Goal: Transaction & Acquisition: Subscribe to service/newsletter

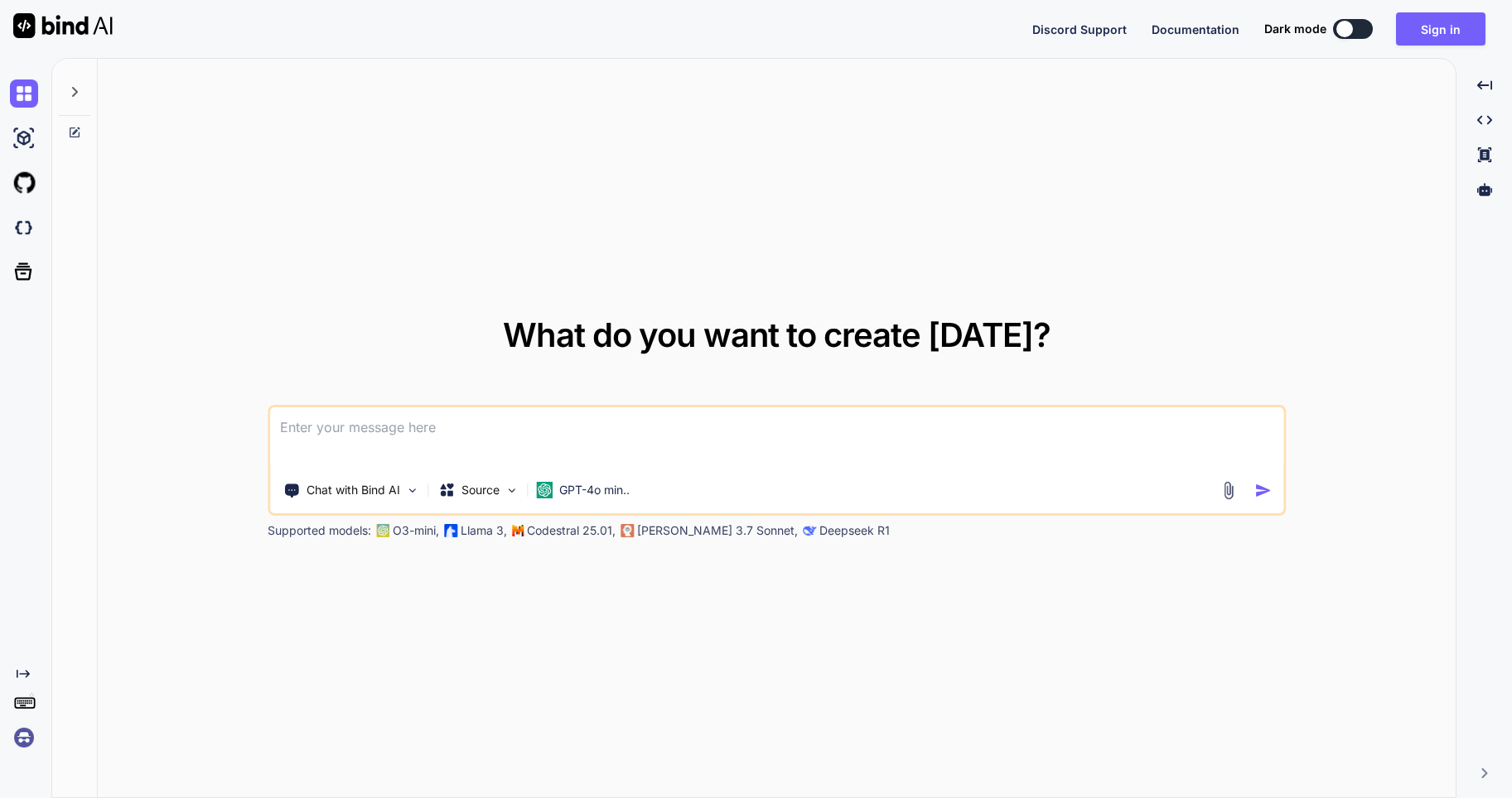
click at [74, 83] on div at bounding box center [75, 87] width 32 height 57
type textarea "x"
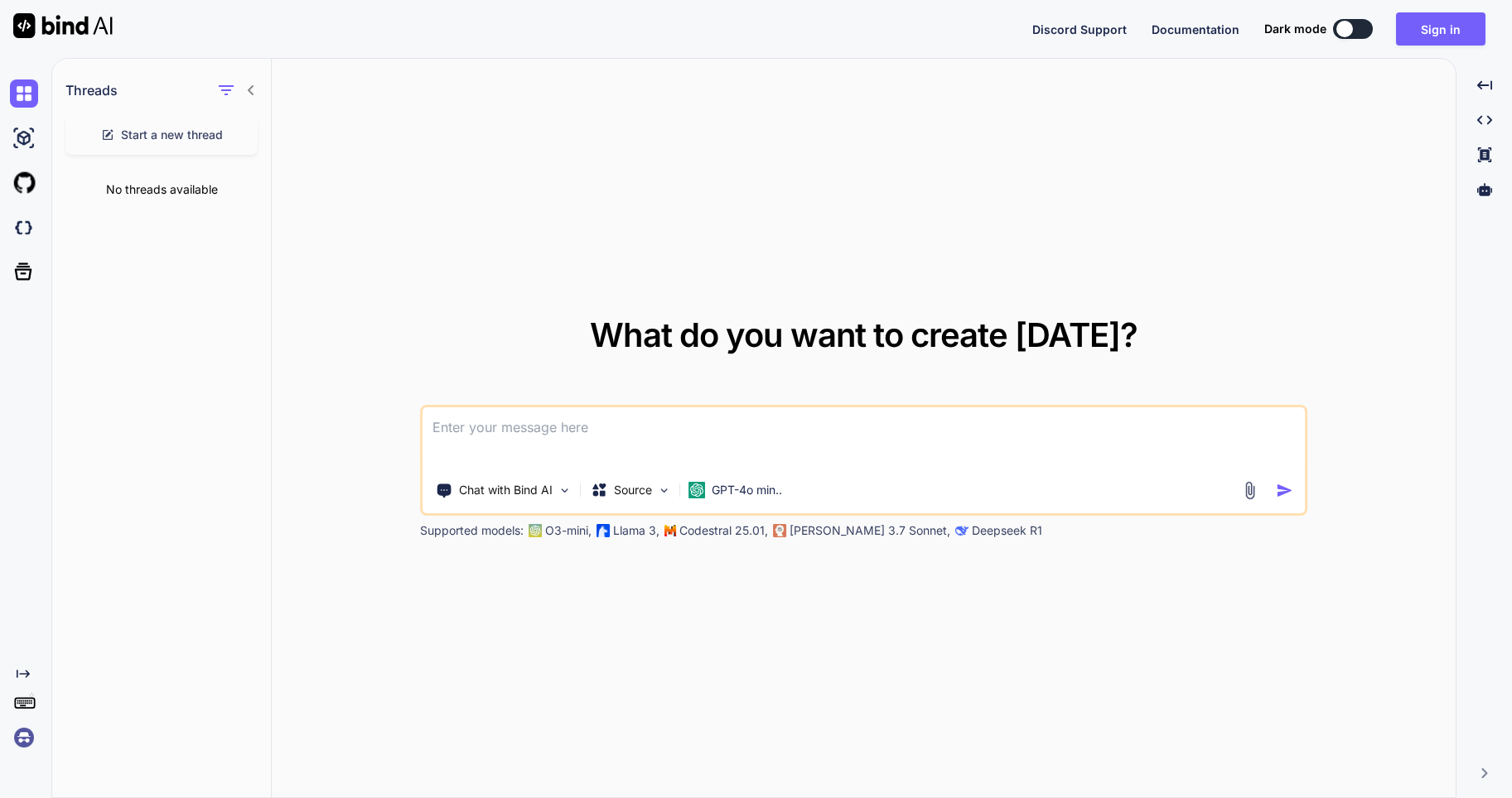
click at [27, 738] on img at bounding box center [24, 738] width 28 height 28
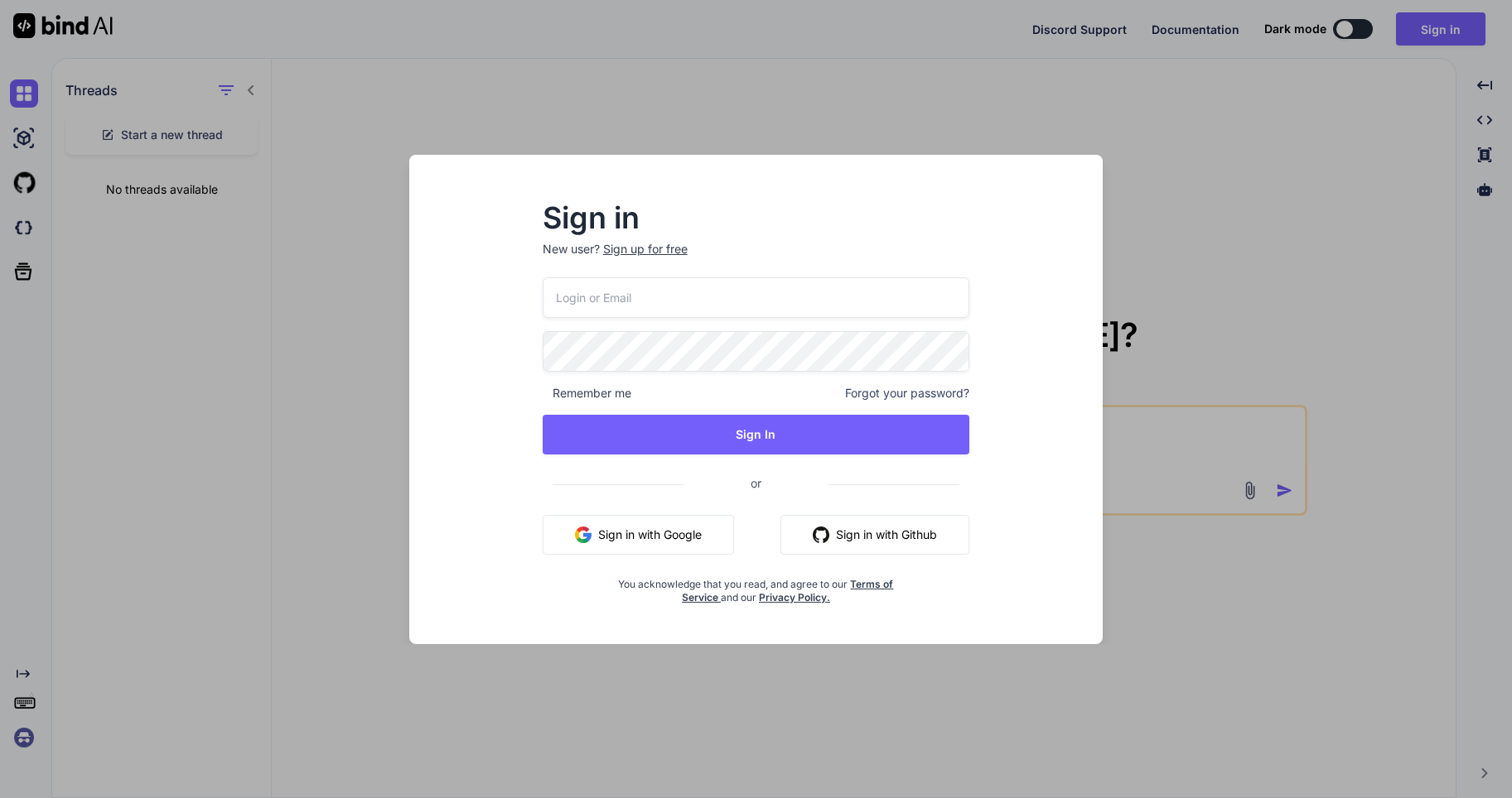
click at [728, 532] on button "Sign in with Google" at bounding box center [638, 534] width 192 height 40
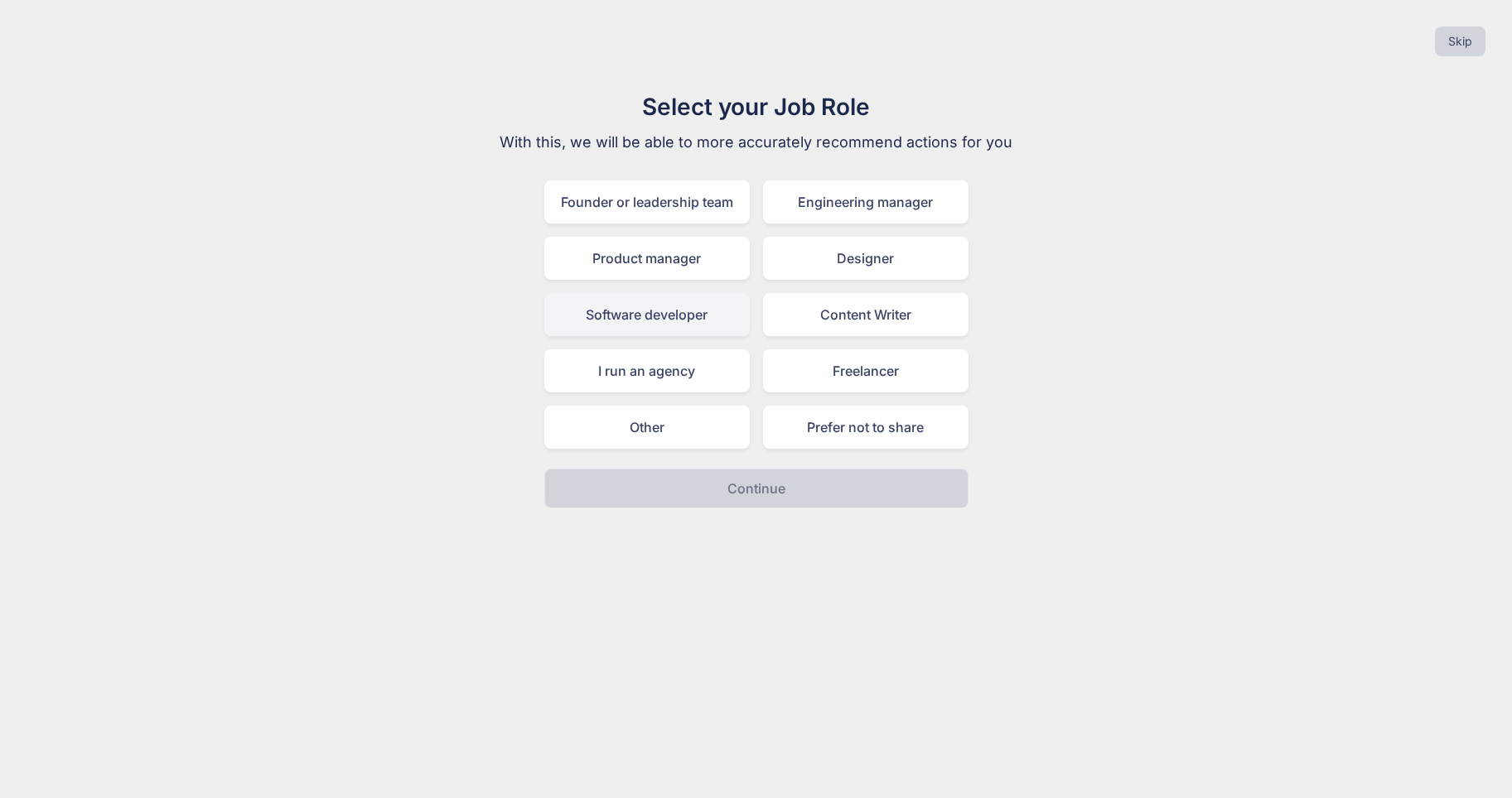
click at [716, 319] on div "Software developer" at bounding box center [647, 315] width 206 height 43
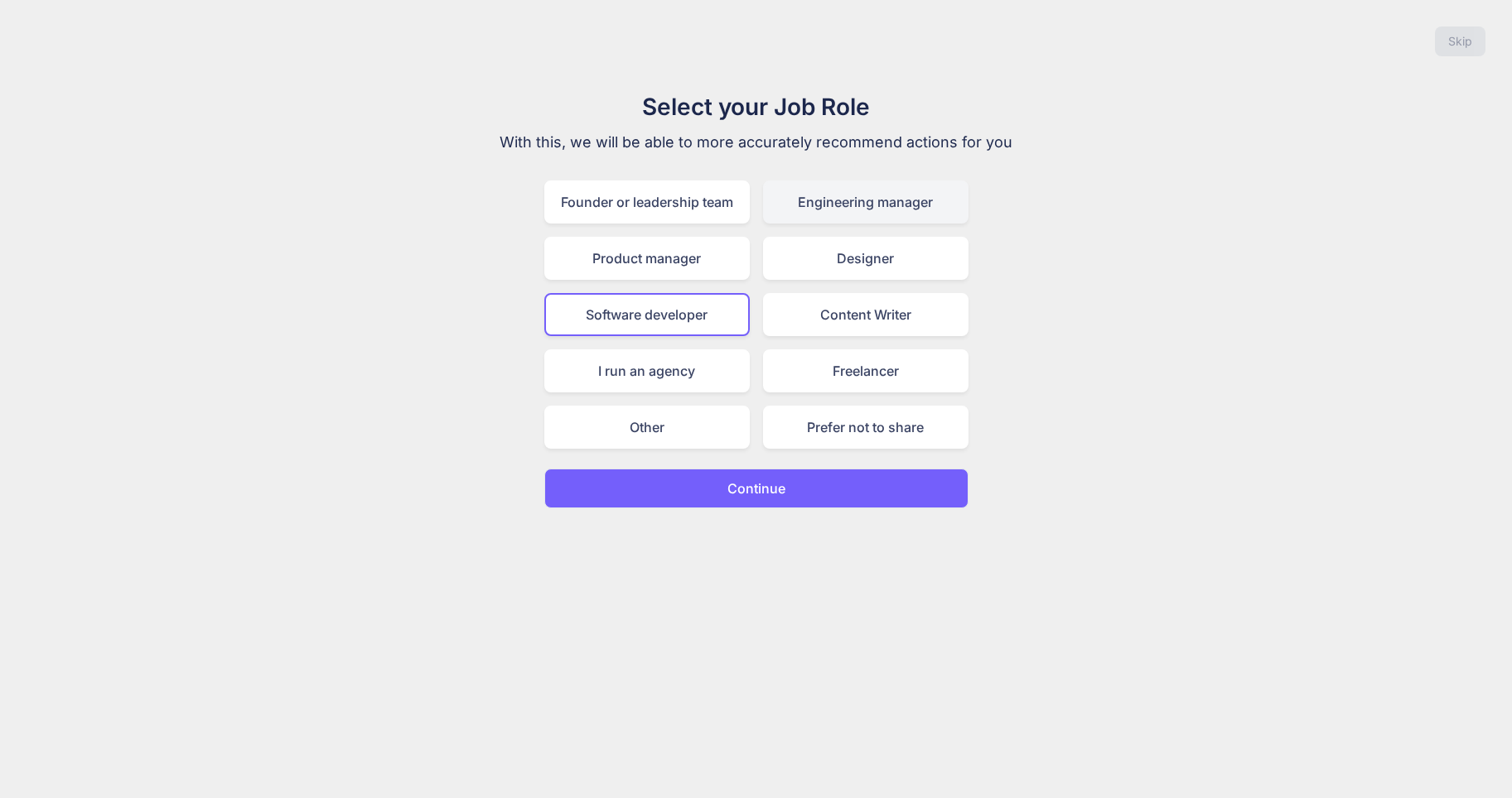
click at [881, 214] on div "Engineering manager" at bounding box center [866, 201] width 206 height 43
click at [702, 320] on div "Software developer" at bounding box center [647, 315] width 206 height 43
click at [741, 491] on p "Continue" at bounding box center [756, 489] width 58 height 20
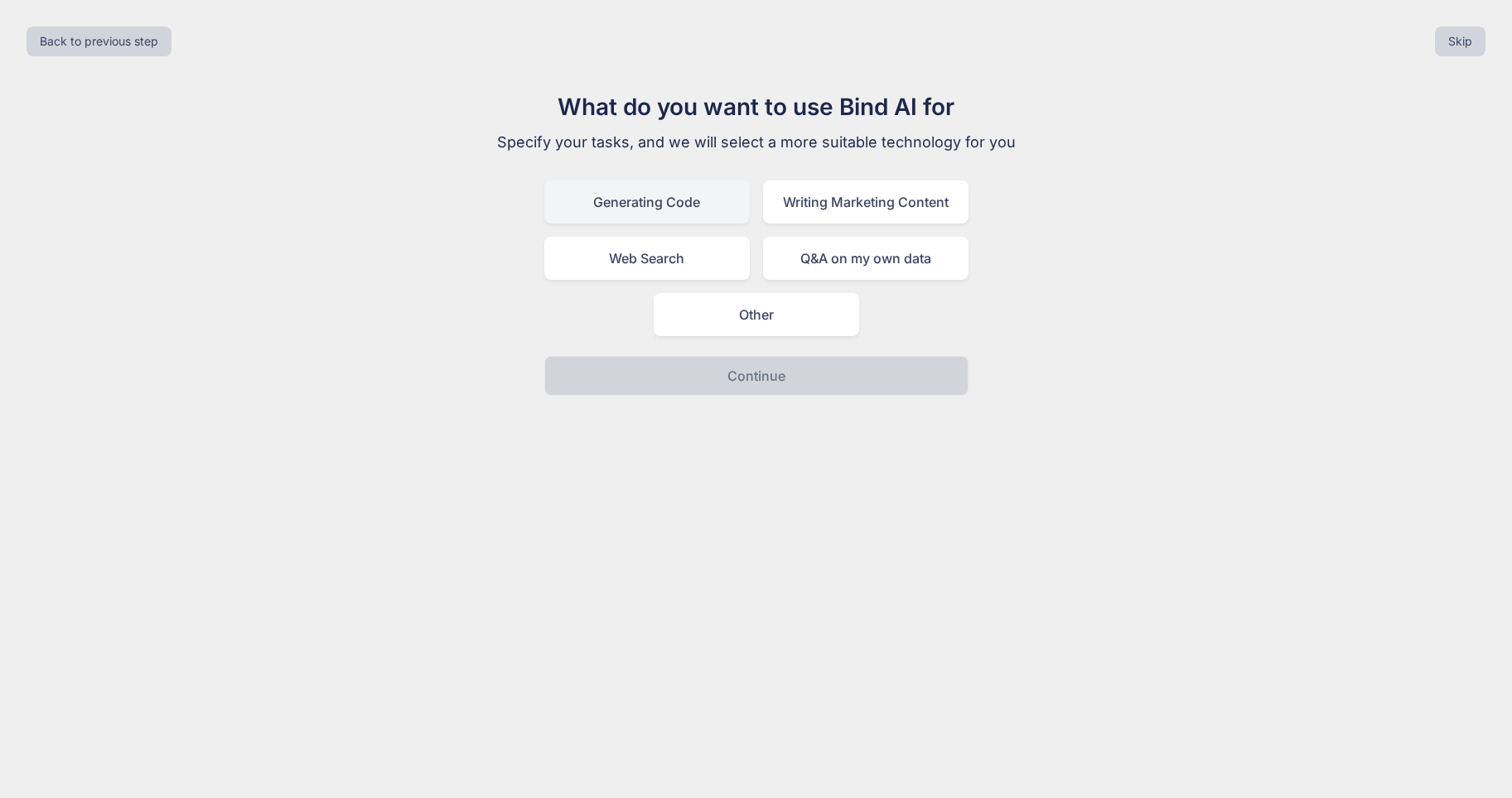
click at [680, 199] on div "Generating Code" at bounding box center [647, 201] width 206 height 43
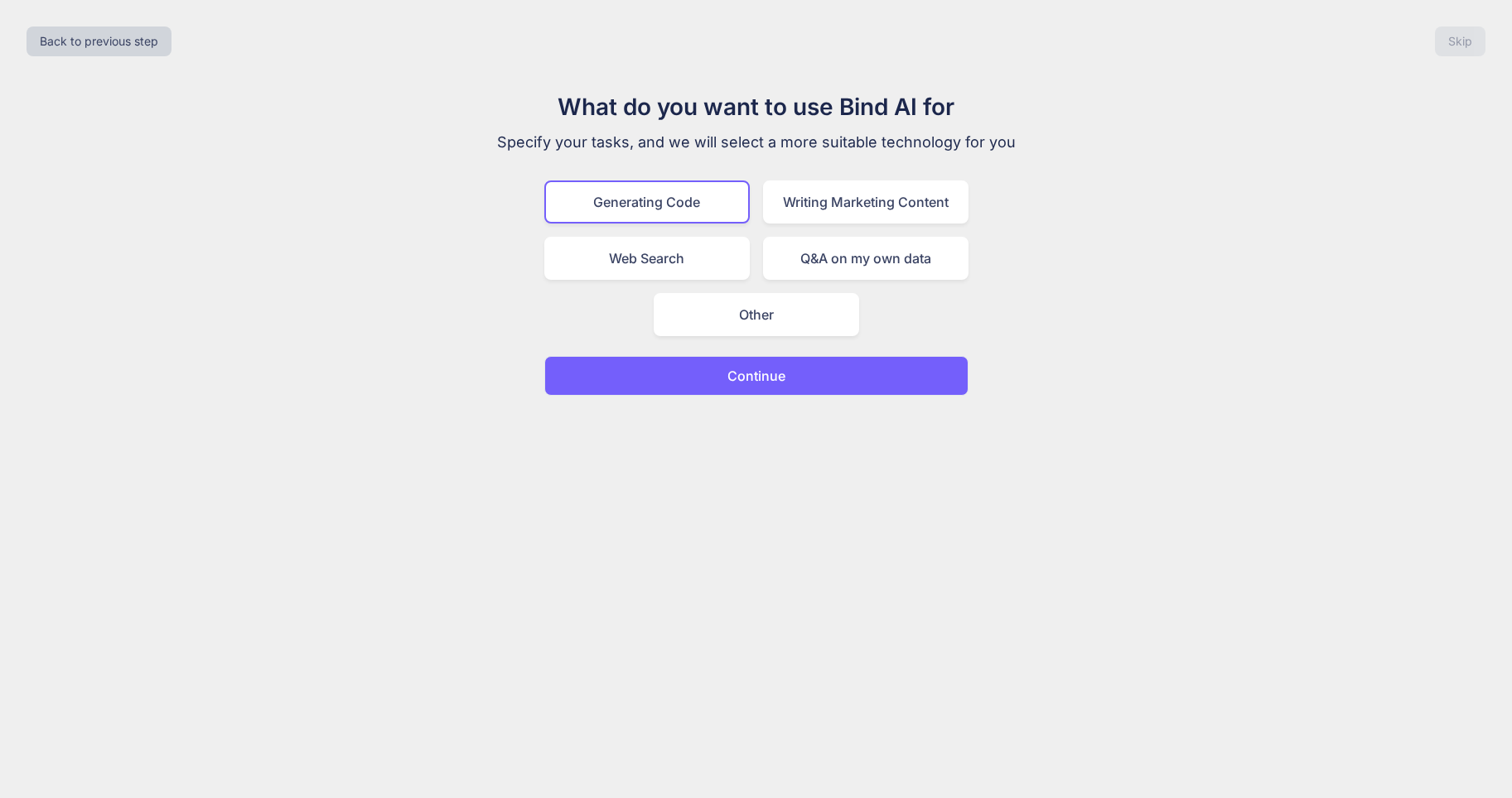
click at [801, 381] on button "Continue" at bounding box center [756, 375] width 424 height 40
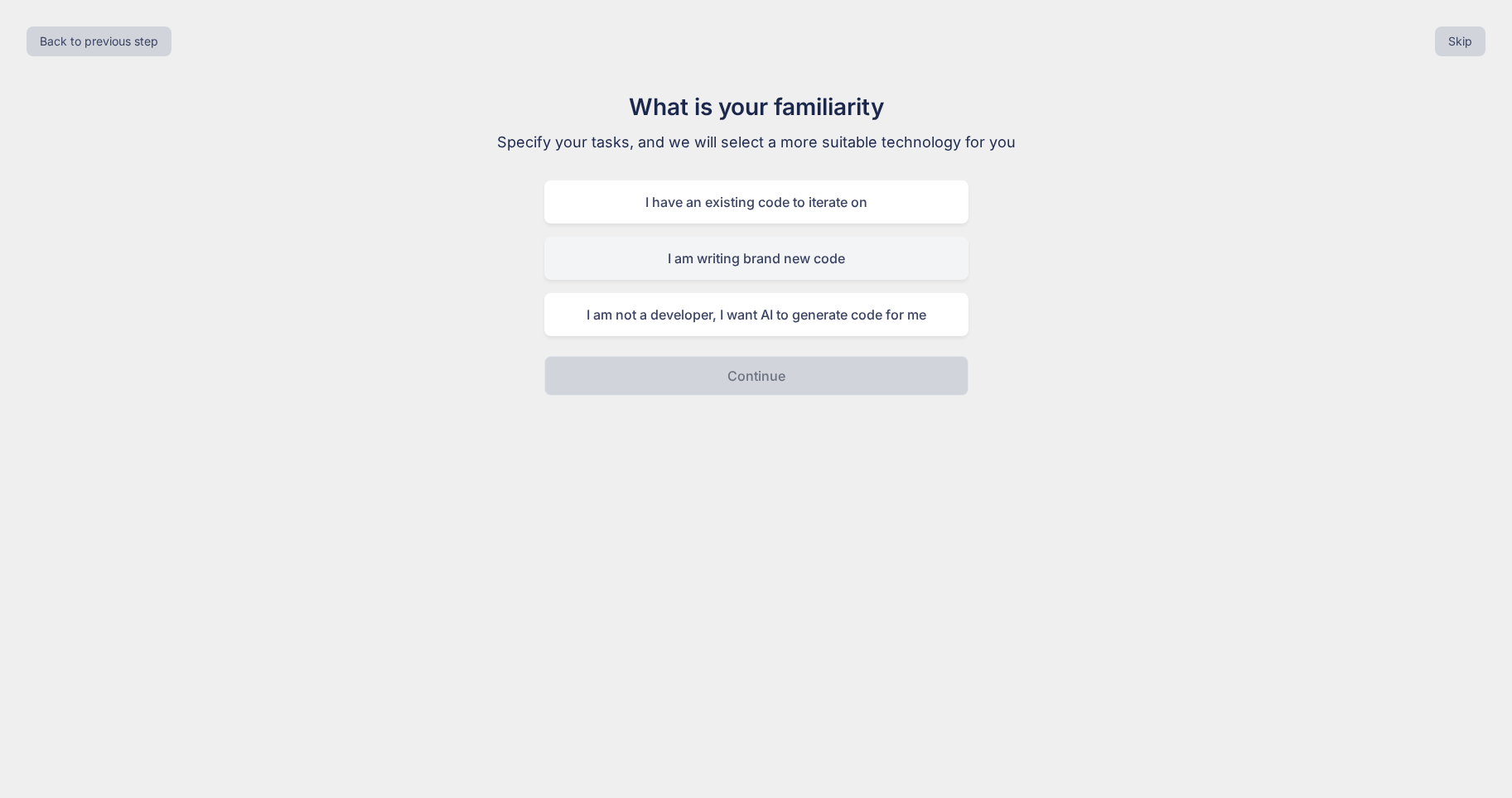
click at [721, 260] on div "I am writing brand new code" at bounding box center [756, 258] width 424 height 43
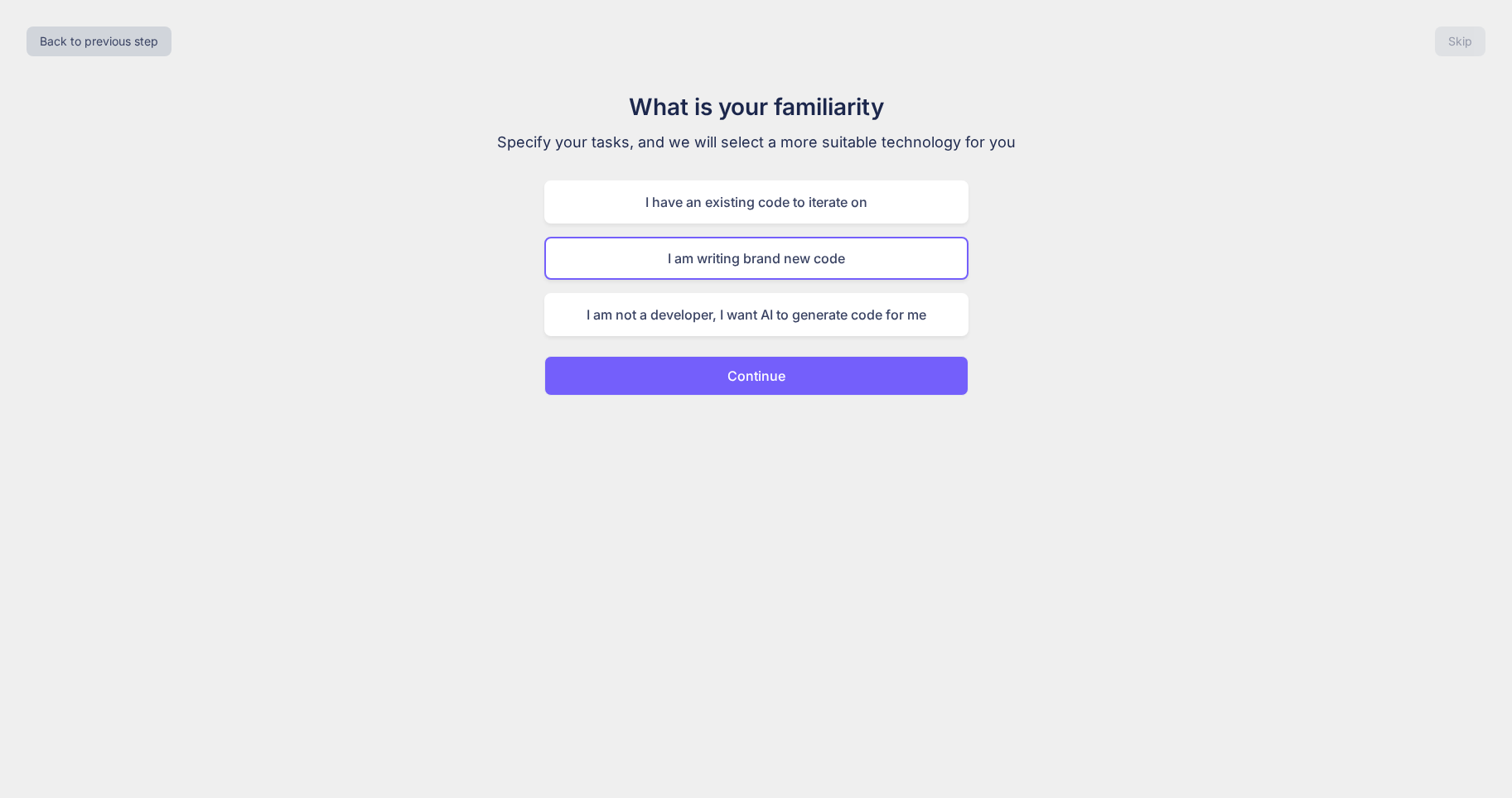
click at [752, 369] on p "Continue" at bounding box center [756, 375] width 58 height 20
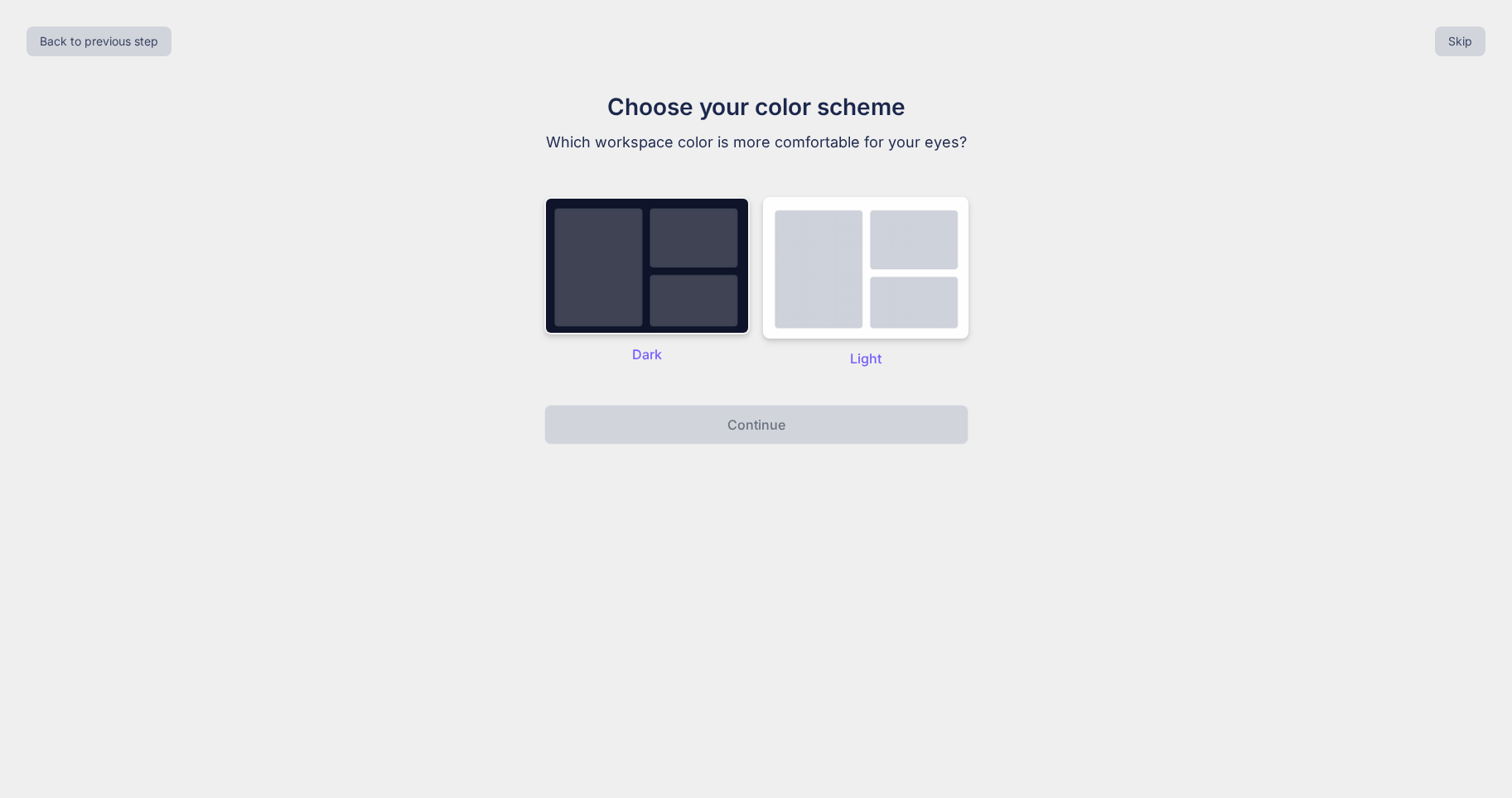
click at [683, 265] on img at bounding box center [647, 265] width 206 height 137
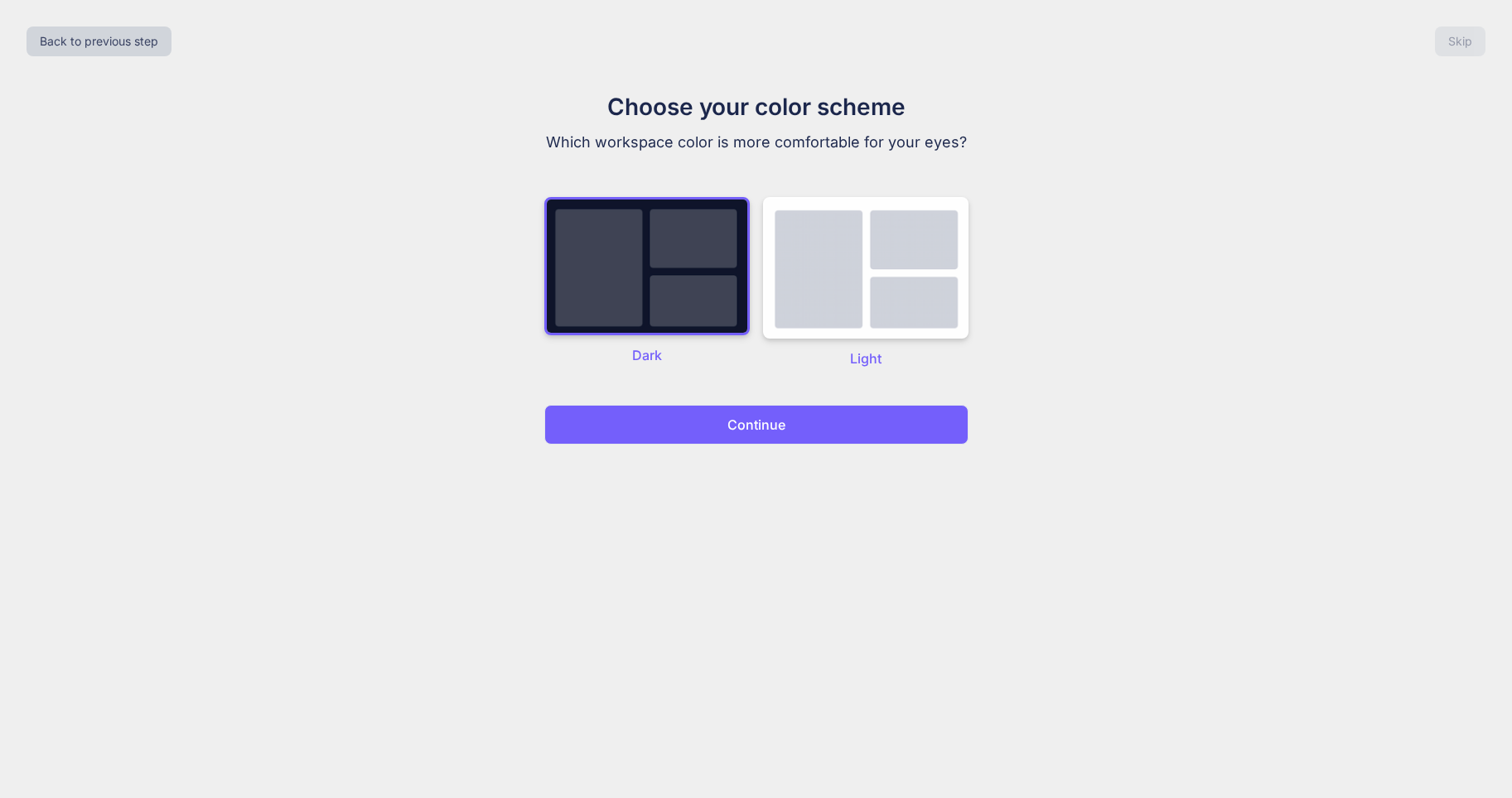
drag, startPoint x: 743, startPoint y: 434, endPoint x: 739, endPoint y: 443, distance: 9.8
click at [743, 438] on button "Continue" at bounding box center [756, 424] width 424 height 40
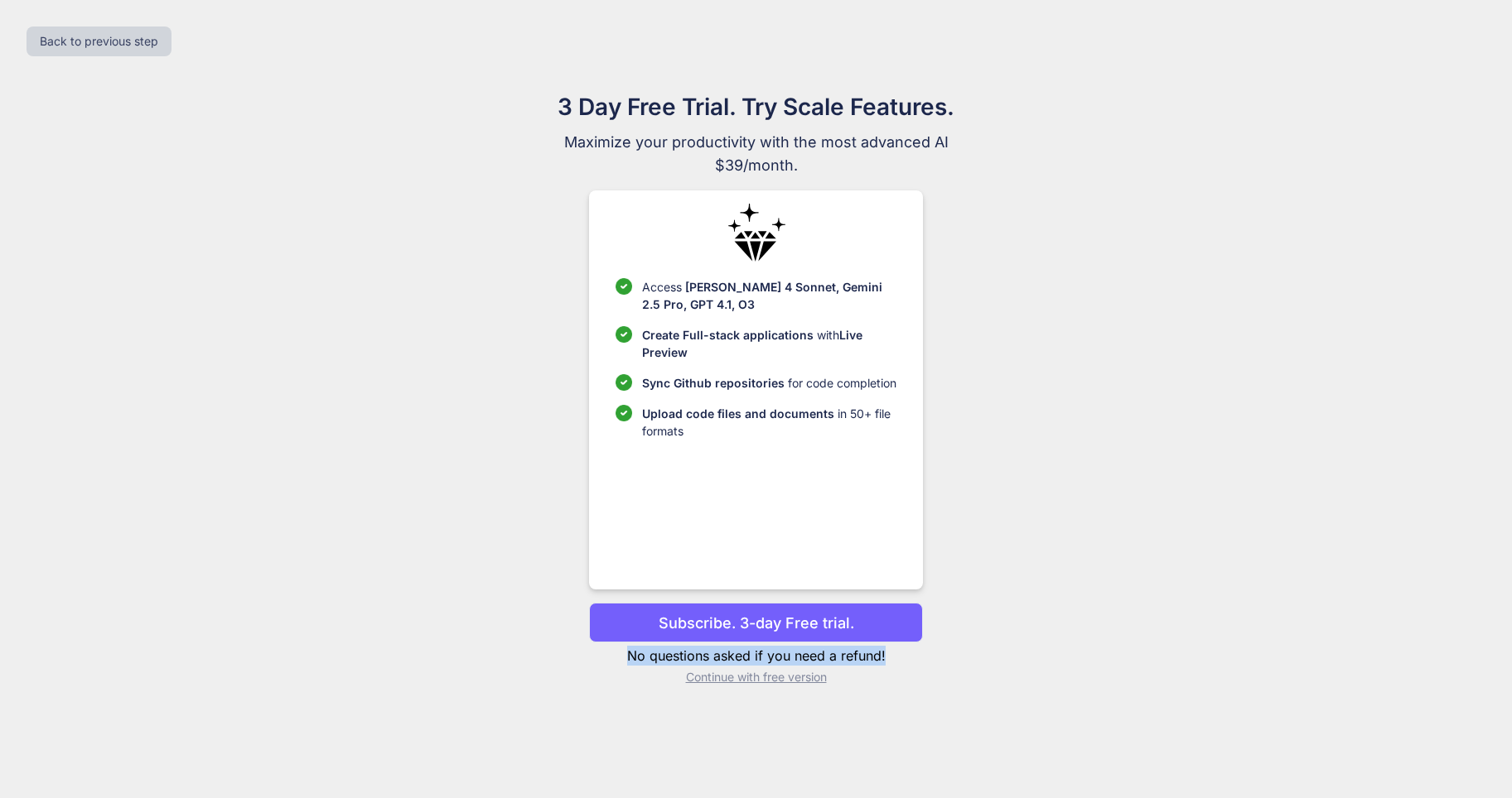
drag, startPoint x: 613, startPoint y: 653, endPoint x: 929, endPoint y: 653, distance: 316.0
click at [929, 653] on div "3 Day Free Trial. Try Scale Features. Maximize your productivity with the most …" at bounding box center [756, 395] width 742 height 610
drag, startPoint x: 894, startPoint y: 666, endPoint x: 596, endPoint y: 654, distance: 298.2
click at [596, 654] on div "Subscribe. 3-day Free trial. No questions asked if you need a refund! Continue …" at bounding box center [756, 644] width 334 height 83
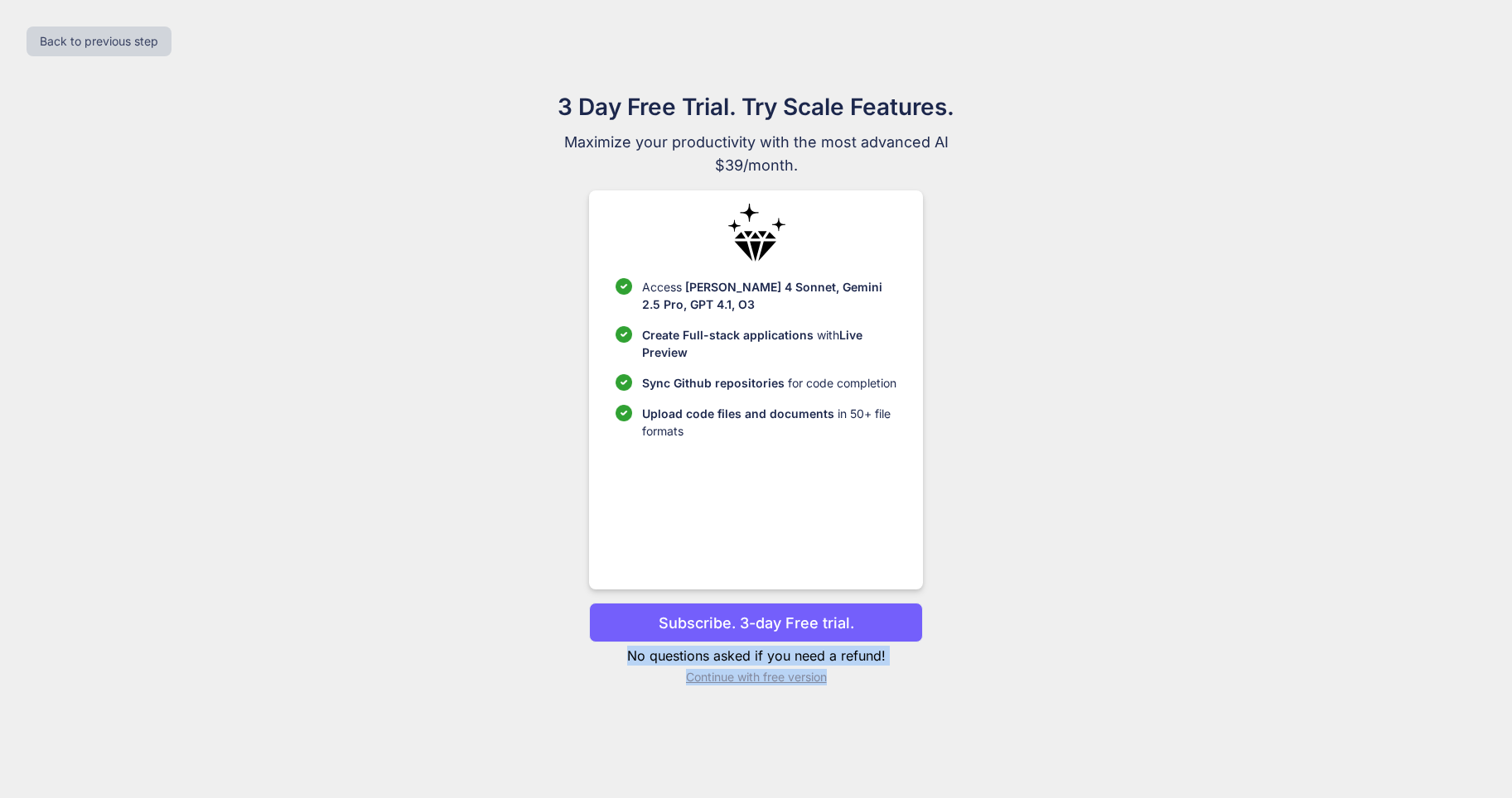
click at [589, 654] on p "No questions asked if you need a refund!" at bounding box center [756, 656] width 334 height 20
drag, startPoint x: 589, startPoint y: 654, endPoint x: 890, endPoint y: 675, distance: 301.7
click at [890, 675] on div "Subscribe. 3-day Free trial. No questions asked if you need a refund! Continue …" at bounding box center [756, 644] width 334 height 83
drag, startPoint x: 890, startPoint y: 675, endPoint x: 890, endPoint y: 684, distance: 9.0
click at [890, 684] on p "Continue with free version" at bounding box center [756, 677] width 334 height 17
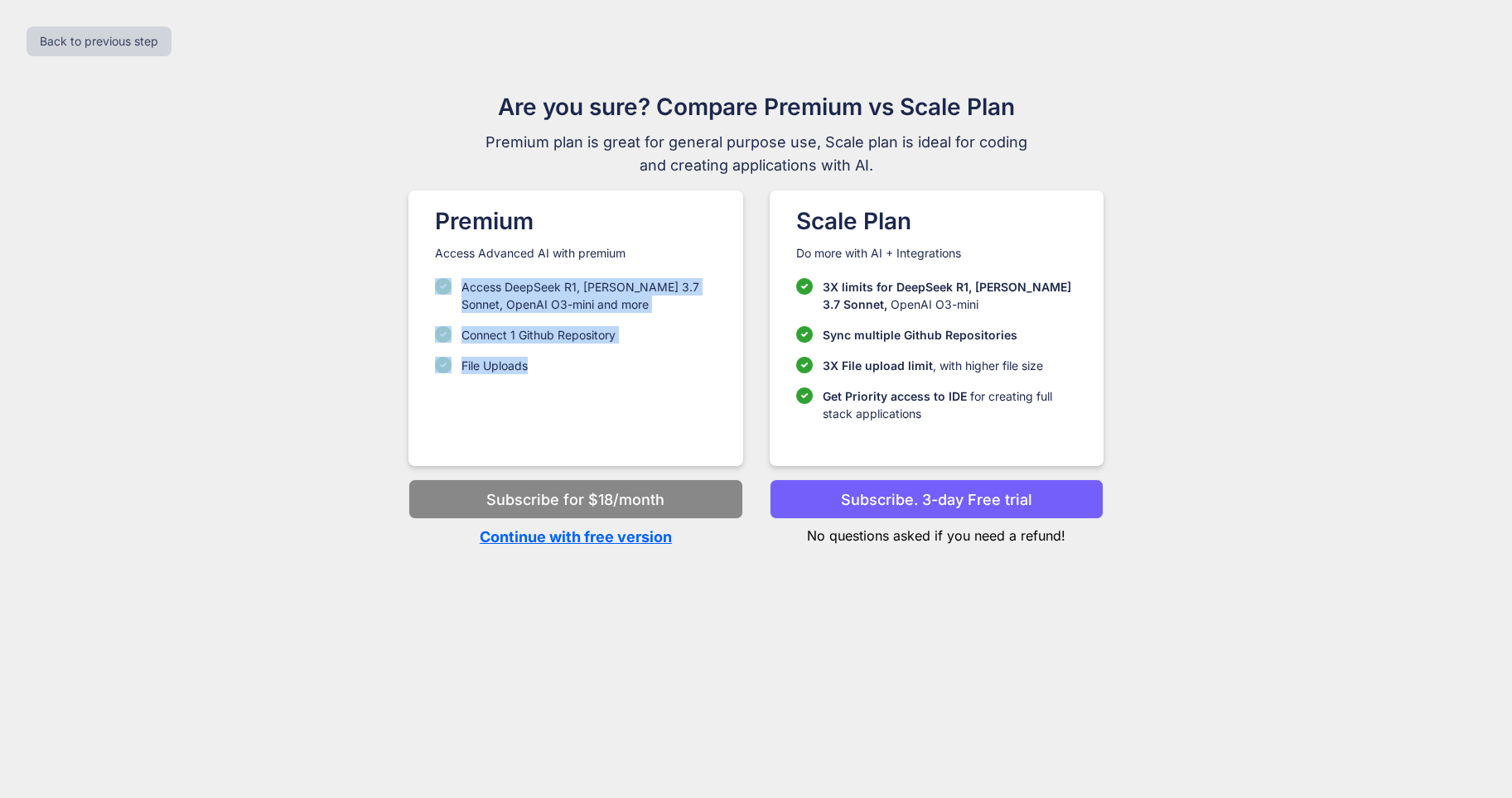
drag, startPoint x: 552, startPoint y: 366, endPoint x: 426, endPoint y: 279, distance: 153.1
click at [426, 279] on div "Premium Access Advanced AI with premium Access DeepSeek R1, [PERSON_NAME] 3.7 S…" at bounding box center [576, 329] width 334 height 276
drag, startPoint x: 426, startPoint y: 279, endPoint x: 612, endPoint y: 298, distance: 187.0
click at [612, 298] on div "Premium Access Advanced AI with premium Access DeepSeek R1, [PERSON_NAME] 3.7 S…" at bounding box center [576, 329] width 334 height 276
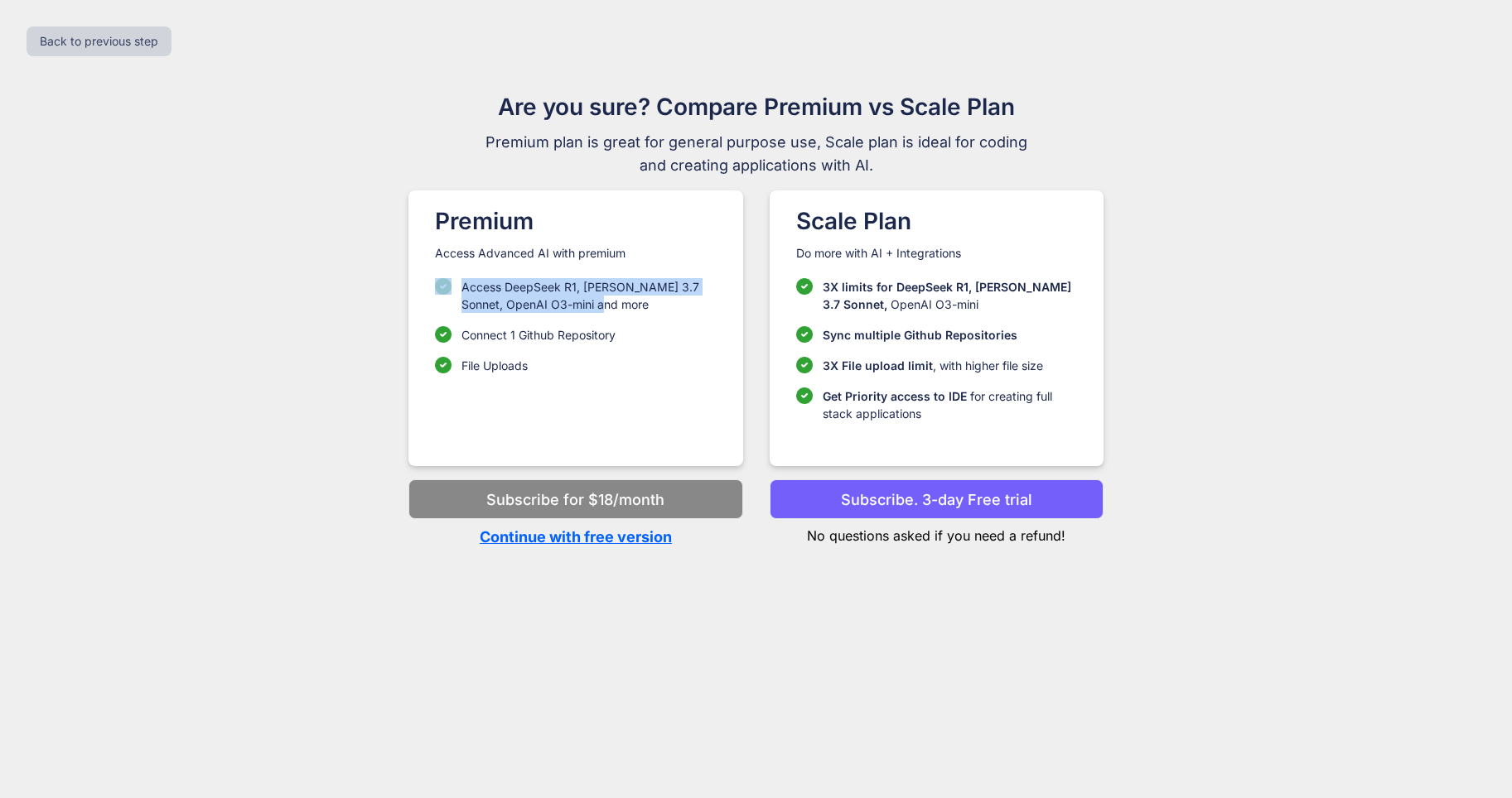
click at [612, 298] on p "Access DeepSeek R1, [PERSON_NAME] 3.7 Sonnet, OpenAI O3-mini and more" at bounding box center [588, 296] width 254 height 35
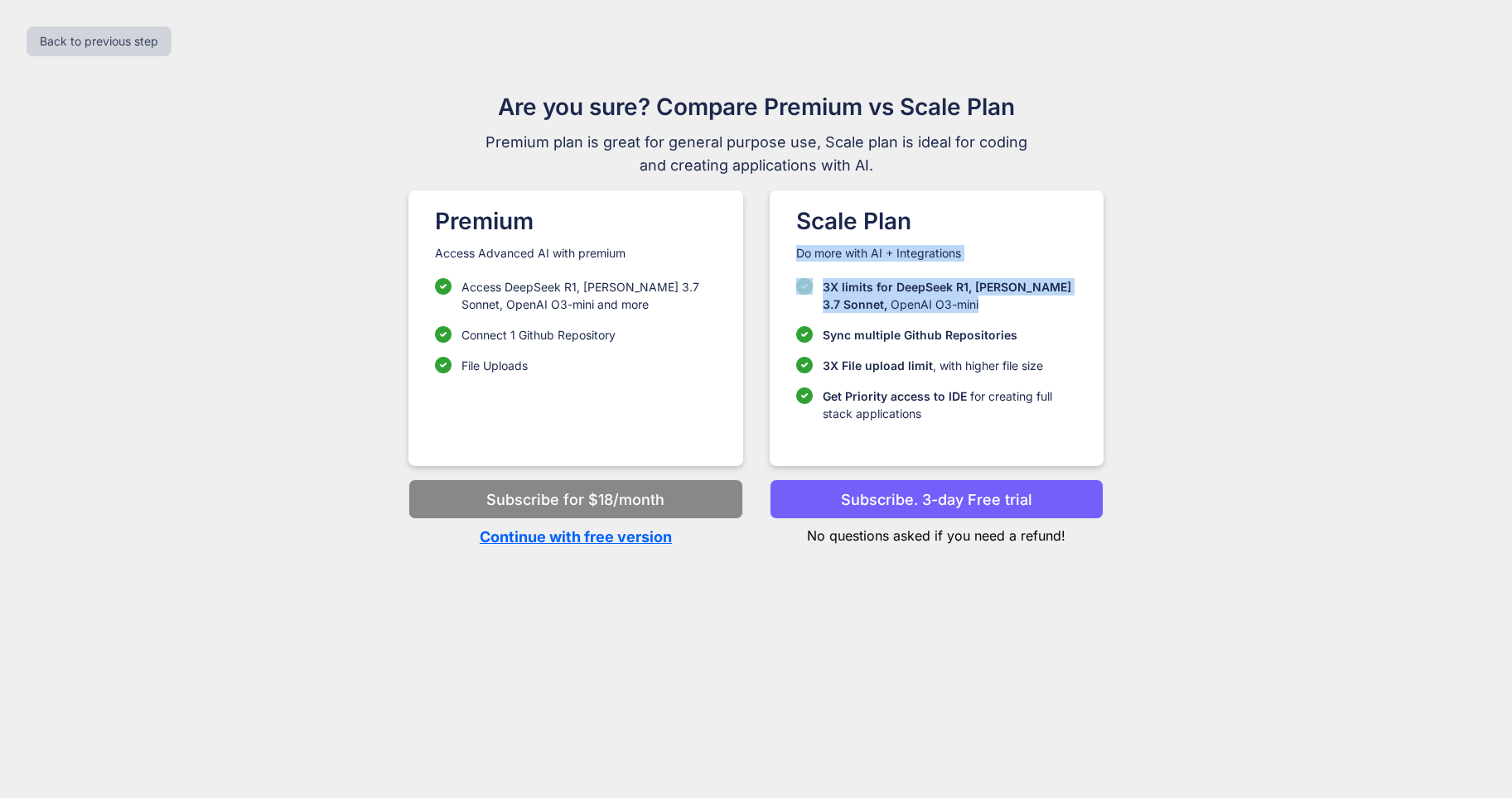
drag, startPoint x: 988, startPoint y: 301, endPoint x: 771, endPoint y: 251, distance: 222.7
click at [771, 251] on div "Scale Plan Do more with AI + Integrations 3X limits for DeepSeek R1, [PERSON_NA…" at bounding box center [936, 329] width 334 height 276
drag, startPoint x: 771, startPoint y: 251, endPoint x: 894, endPoint y: 277, distance: 125.7
click at [894, 277] on div "Scale Plan Do more with AI + Integrations 3X limits for DeepSeek R1, [PERSON_NA…" at bounding box center [936, 329] width 334 height 276
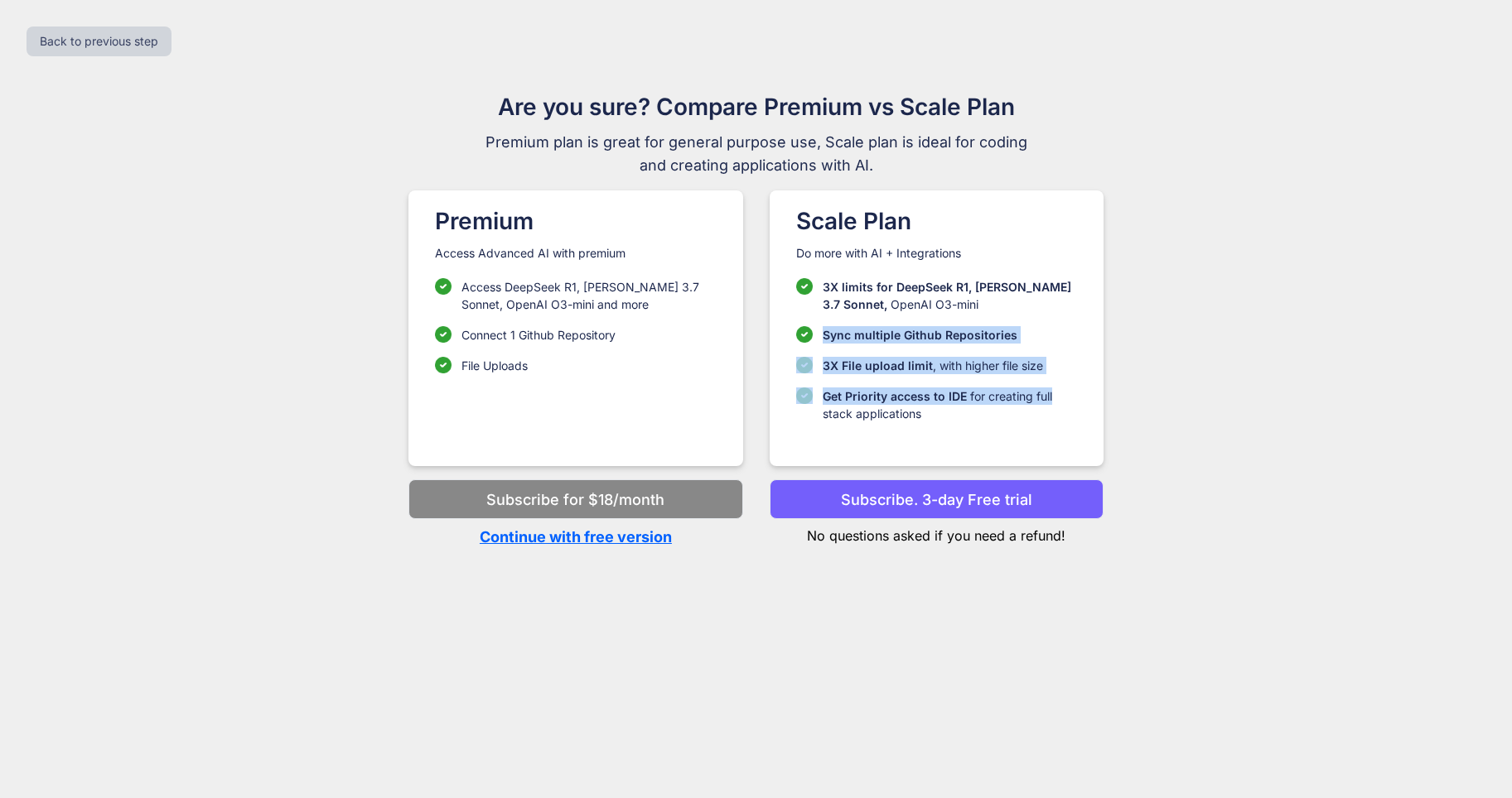
drag, startPoint x: 819, startPoint y: 330, endPoint x: 1070, endPoint y: 384, distance: 256.7
click at [1070, 384] on ul "3X limits for DeepSeek R1, [PERSON_NAME] 3.7 Sonnet, OpenAI O3-mini Sync multip…" at bounding box center [936, 351] width 280 height 144
drag, startPoint x: 1070, startPoint y: 384, endPoint x: 979, endPoint y: 381, distance: 91.0
click at [979, 381] on ul "3X limits for DeepSeek R1, [PERSON_NAME] 3.7 Sonnet, OpenAI O3-mini Sync multip…" at bounding box center [936, 351] width 280 height 144
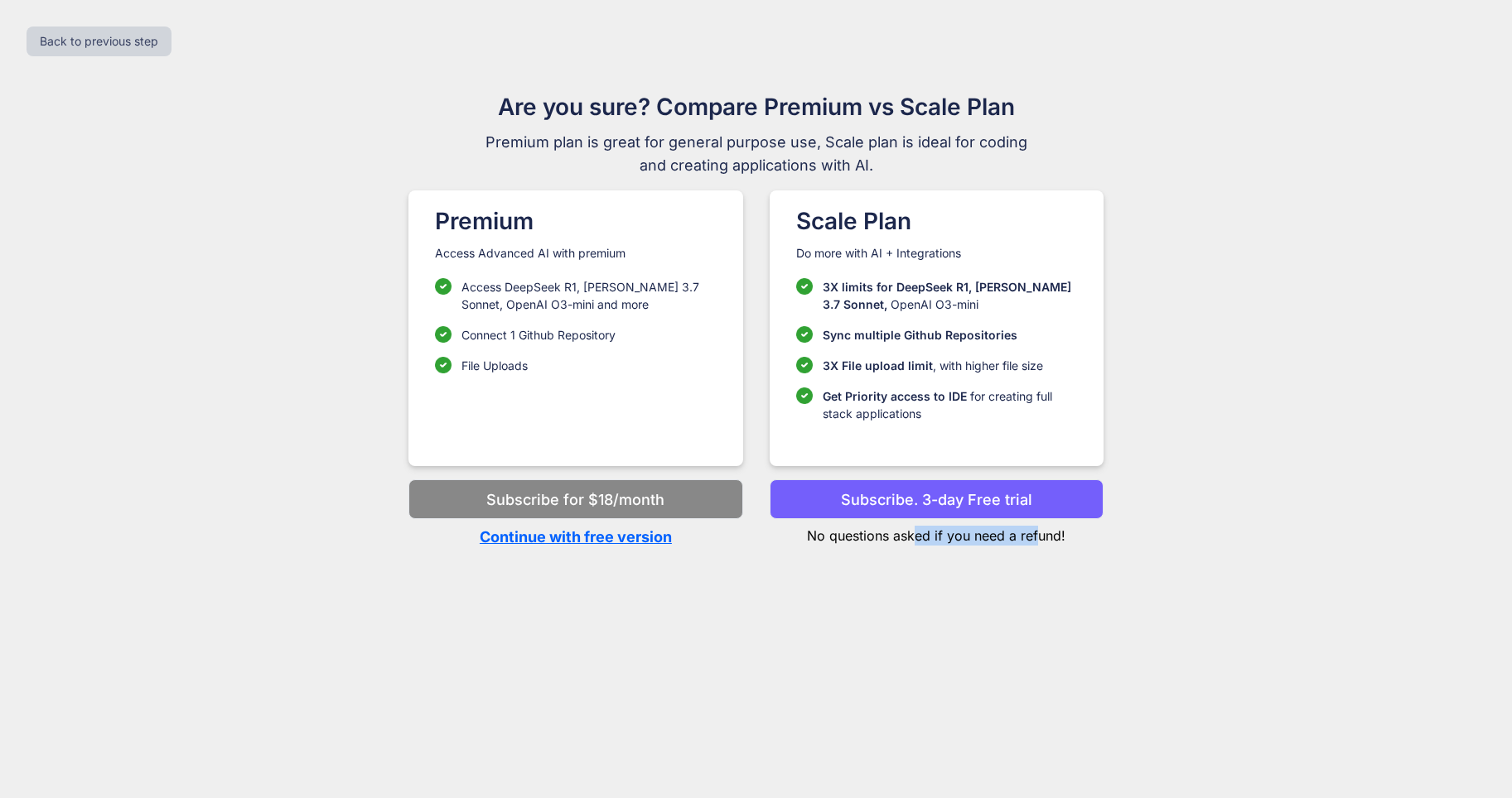
drag, startPoint x: 978, startPoint y: 537, endPoint x: 1040, endPoint y: 540, distance: 62.1
click at [1040, 540] on p "No questions asked if you need a refund!" at bounding box center [936, 533] width 334 height 26
drag, startPoint x: 1040, startPoint y: 540, endPoint x: 1061, endPoint y: 541, distance: 21.0
click at [1061, 541] on p "No questions asked if you need a refund!" at bounding box center [936, 533] width 334 height 26
drag, startPoint x: 1070, startPoint y: 541, endPoint x: 763, endPoint y: 536, distance: 307.0
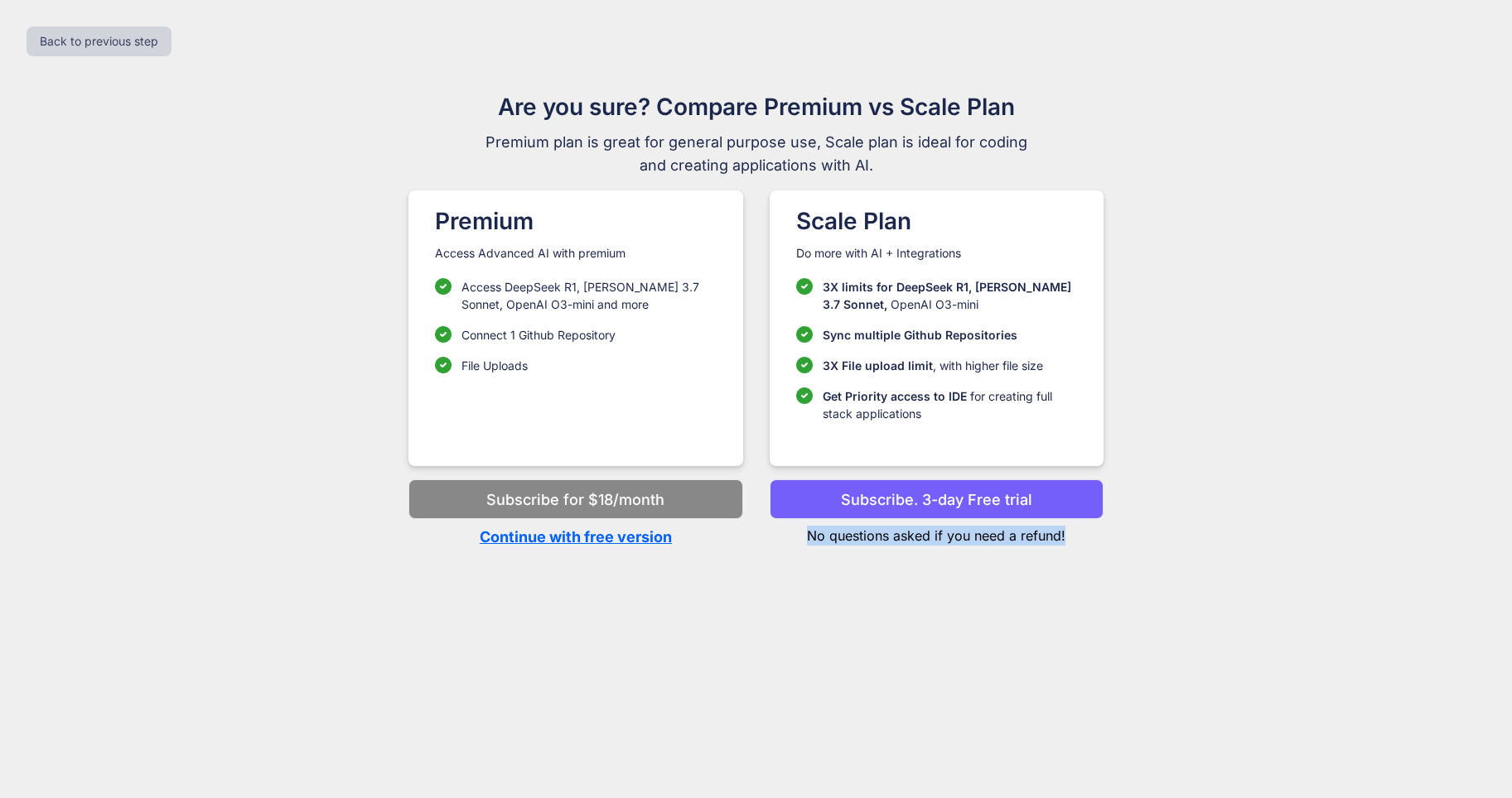
click at [763, 536] on div "Back to previous step Are you sure? Compare Premium vs Scale Plan Premium plan …" at bounding box center [756, 399] width 1512 height 798
drag, startPoint x: 763, startPoint y: 536, endPoint x: 1078, endPoint y: 542, distance: 315.1
click at [1078, 542] on div "Back to previous step Are you sure? Compare Premium vs Scale Plan Premium plan …" at bounding box center [756, 399] width 1512 height 798
click at [1078, 542] on p "No questions asked if you need a refund!" at bounding box center [936, 533] width 334 height 26
